Goal: Task Accomplishment & Management: Use online tool/utility

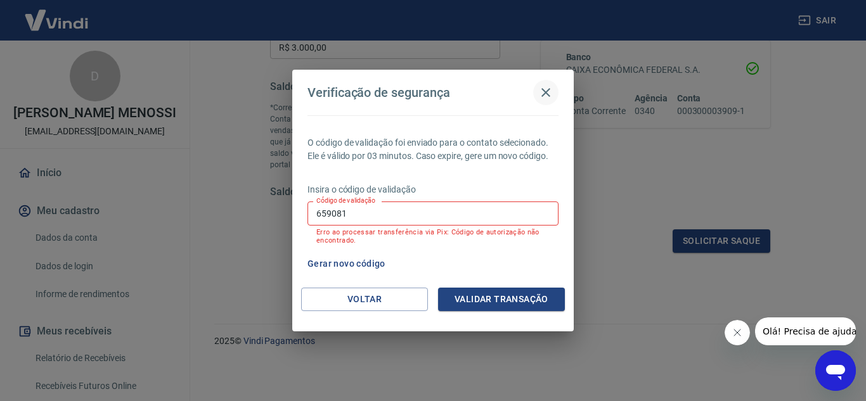
click at [548, 88] on icon "button" at bounding box center [545, 92] width 15 height 15
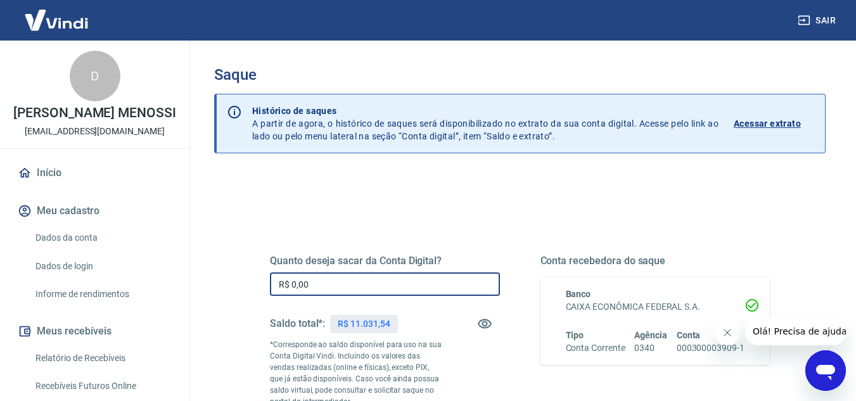
click at [440, 285] on input "R$ 0,00" at bounding box center [385, 284] width 230 height 23
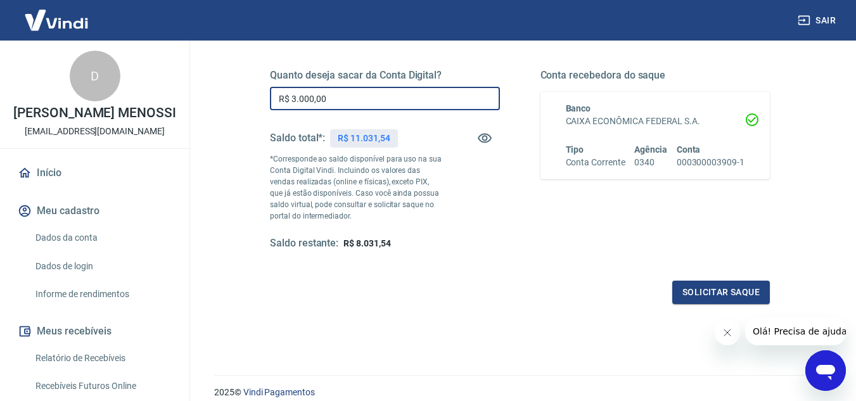
scroll to position [237, 0]
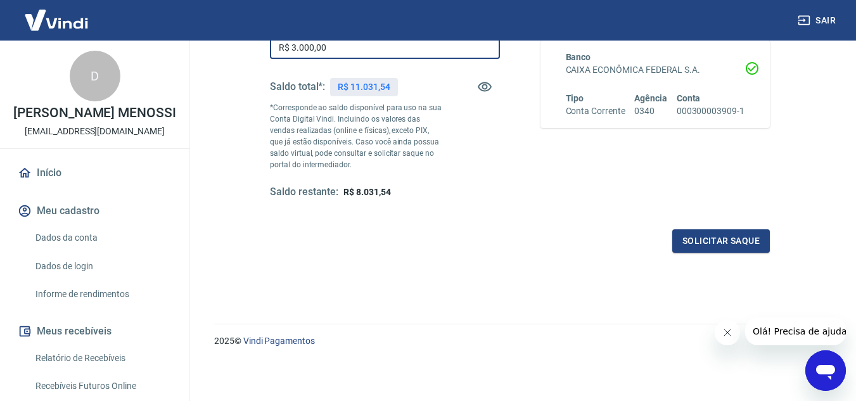
type input "R$ 3.000,00"
